Goal: Use online tool/utility: Utilize a website feature to perform a specific function

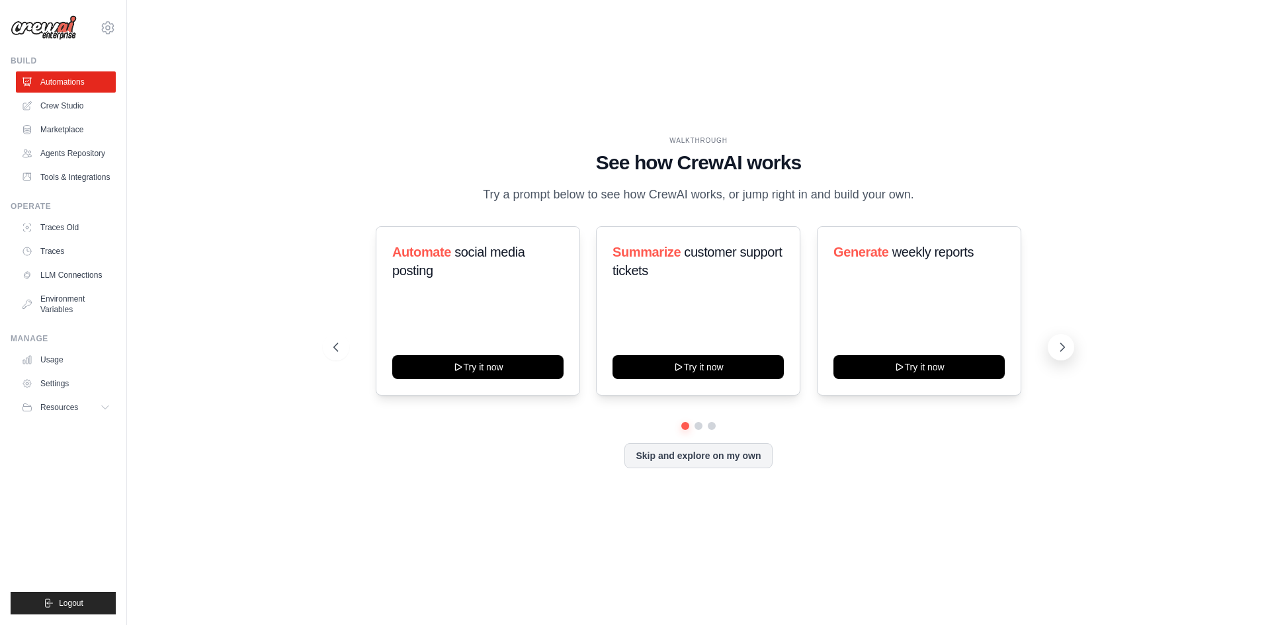
click at [1069, 345] on icon at bounding box center [1062, 347] width 13 height 13
click at [343, 358] on button at bounding box center [336, 347] width 26 height 26
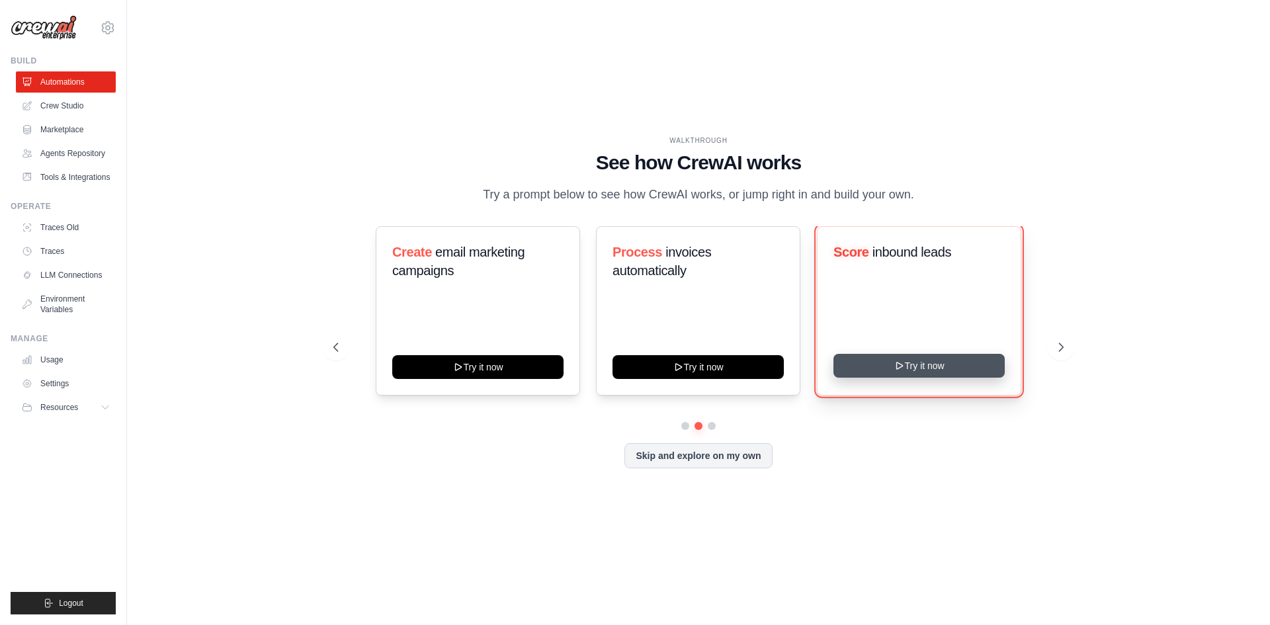
click at [912, 372] on button "Try it now" at bounding box center [919, 366] width 171 height 24
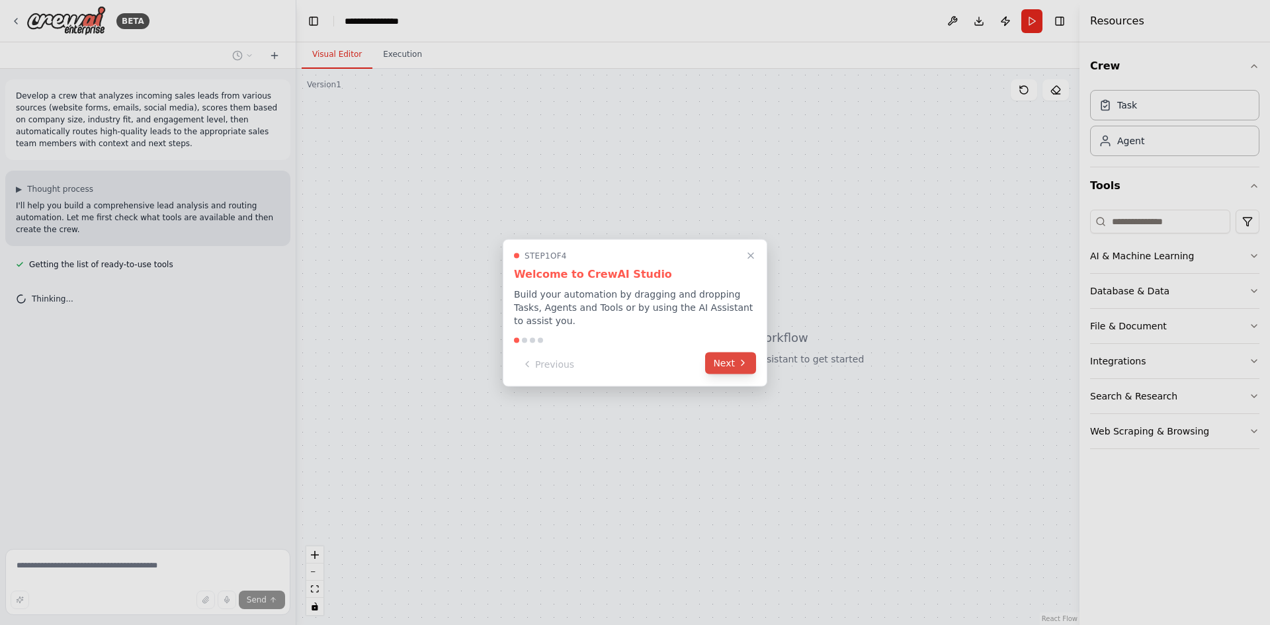
click at [726, 360] on button "Next" at bounding box center [730, 363] width 51 height 22
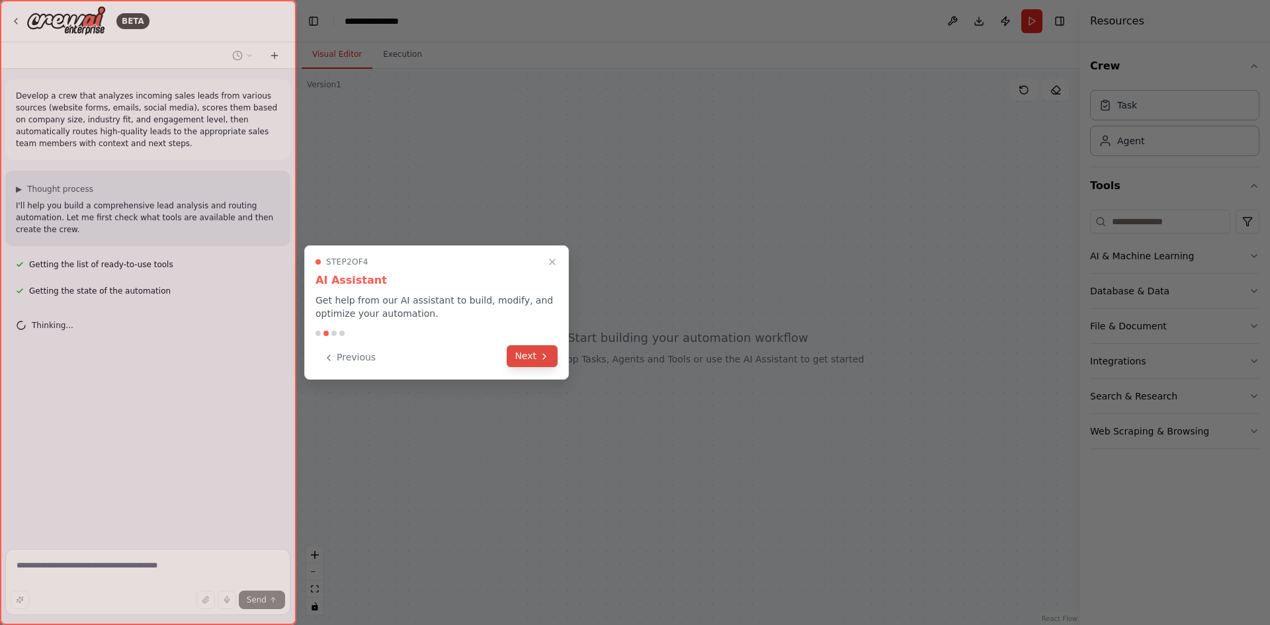
click at [540, 364] on button "Next" at bounding box center [532, 356] width 51 height 22
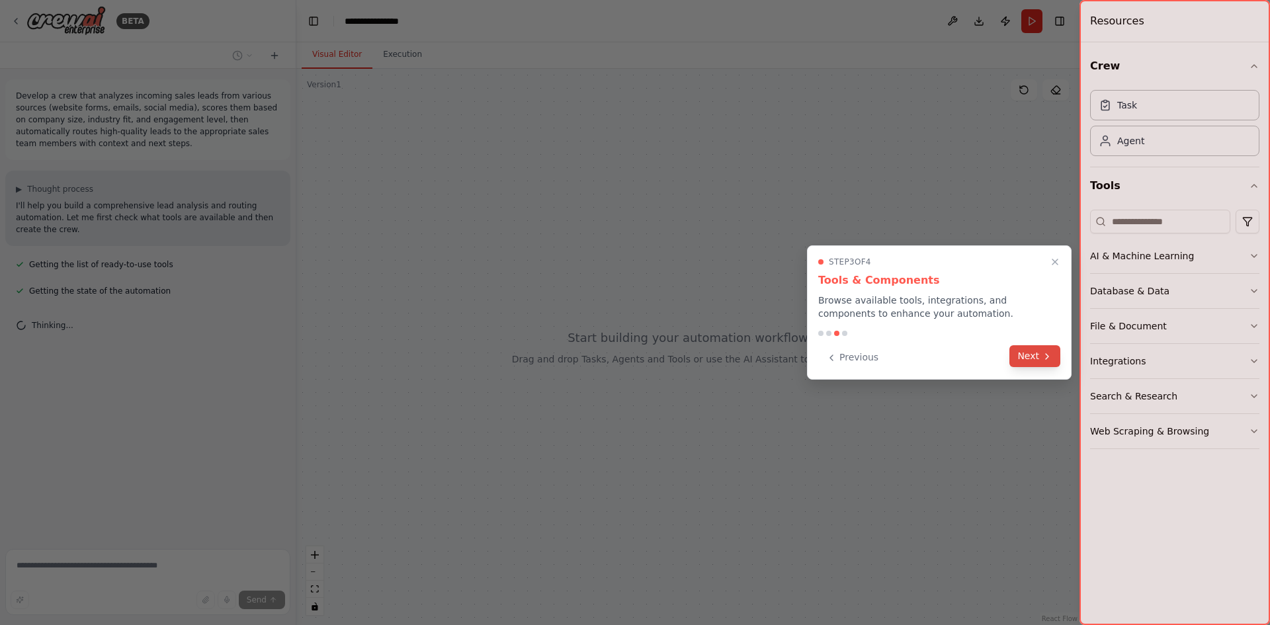
click at [1019, 359] on button "Next" at bounding box center [1035, 356] width 51 height 22
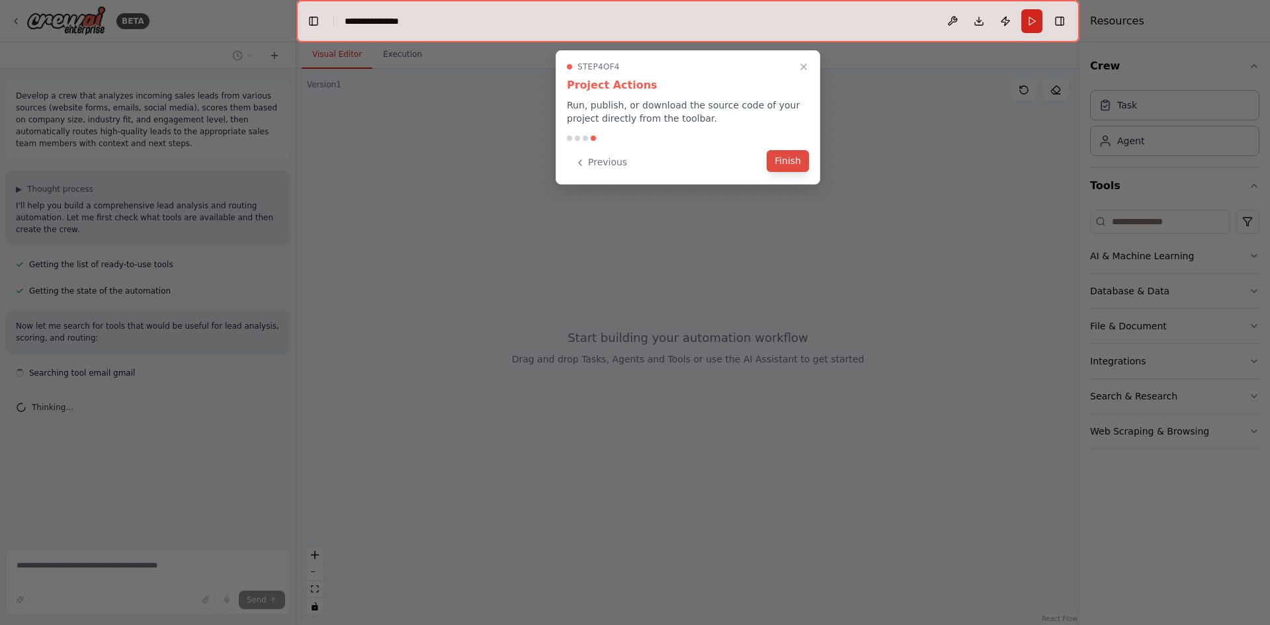
click at [786, 161] on button "Finish" at bounding box center [788, 161] width 42 height 22
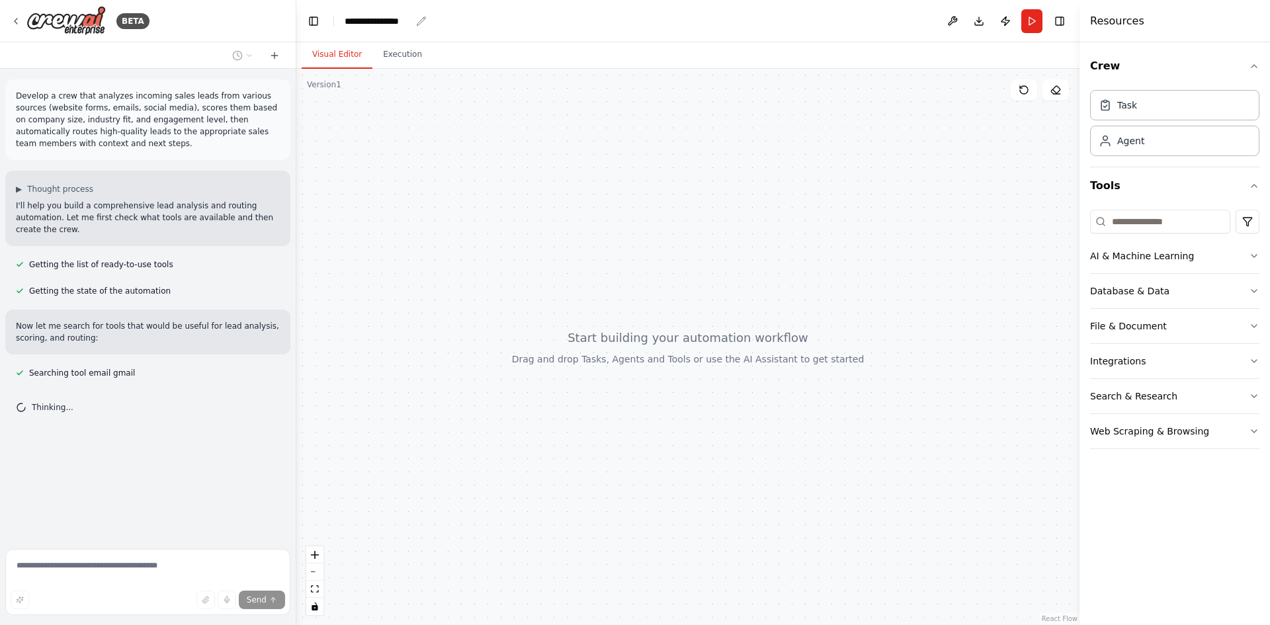
click at [394, 21] on div "**********" at bounding box center [378, 21] width 66 height 13
drag, startPoint x: 410, startPoint y: 21, endPoint x: 343, endPoint y: 19, distance: 66.9
click at [343, 19] on header "**********" at bounding box center [687, 21] width 783 height 42
click at [1146, 253] on div "AI & Machine Learning" at bounding box center [1142, 255] width 104 height 13
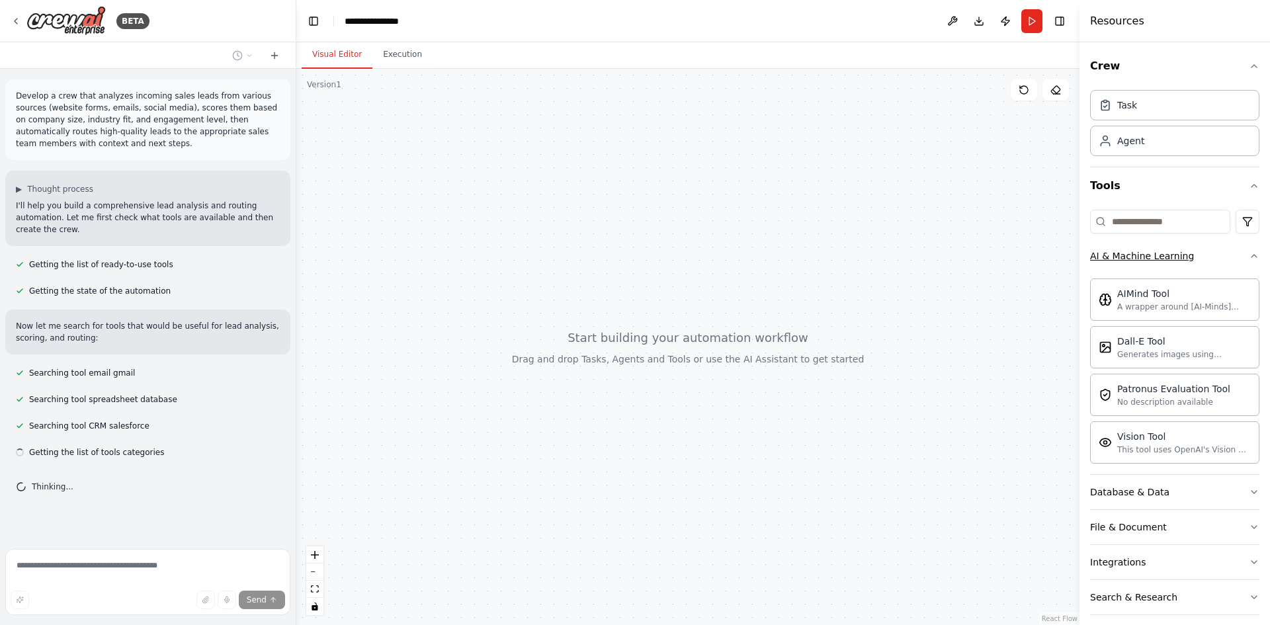
click at [1146, 253] on div "AI & Machine Learning" at bounding box center [1142, 255] width 104 height 13
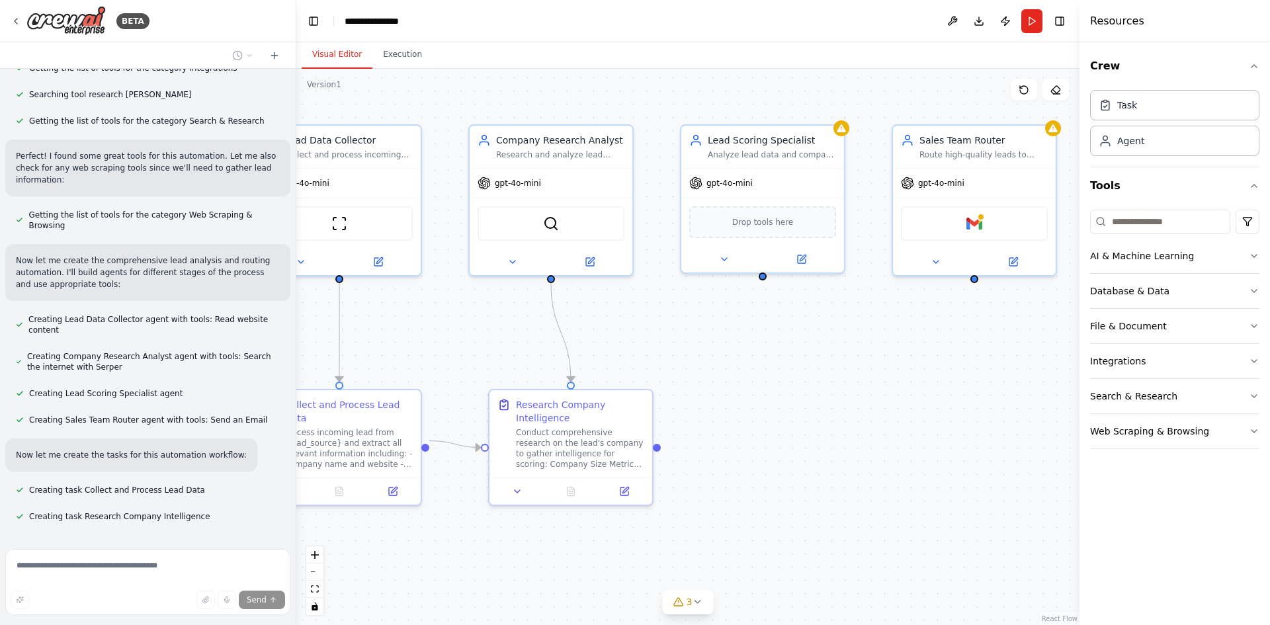
scroll to position [437, 0]
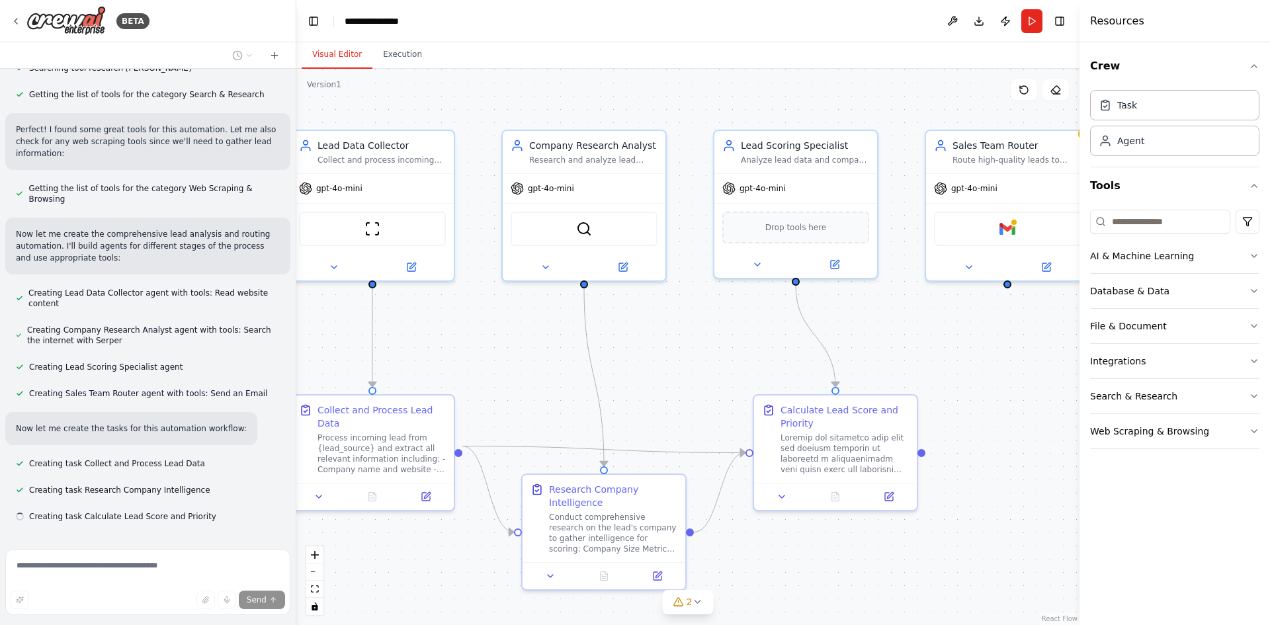
drag, startPoint x: 896, startPoint y: 373, endPoint x: 823, endPoint y: 367, distance: 73.0
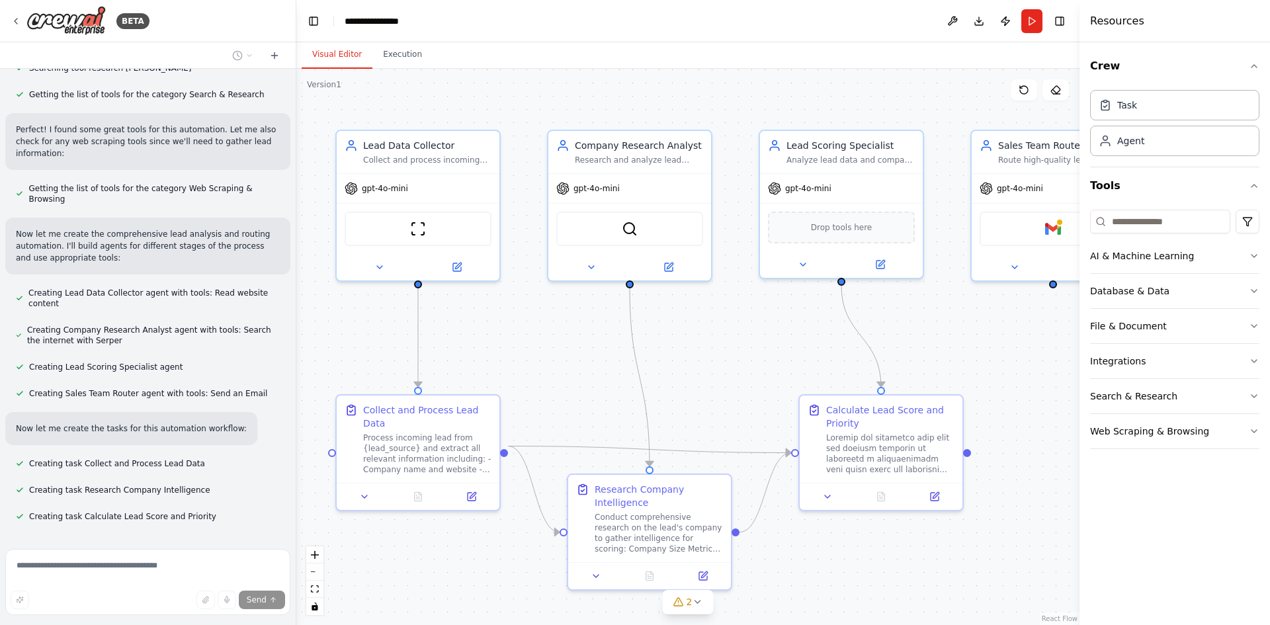
drag, startPoint x: 415, startPoint y: 95, endPoint x: 461, endPoint y: 95, distance: 45.7
